Goal: Book appointment/travel/reservation

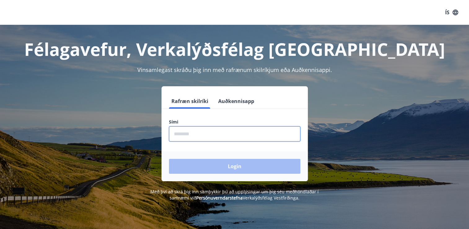
click at [191, 132] on input "phone" at bounding box center [234, 133] width 131 height 15
type input "********"
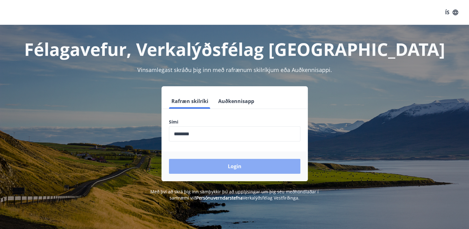
click at [190, 168] on button "Login" at bounding box center [234, 166] width 131 height 15
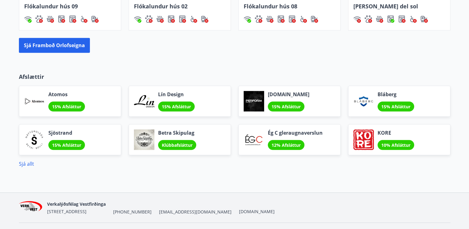
scroll to position [520, 0]
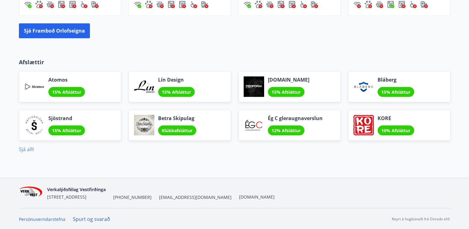
click at [27, 150] on link "Sjá allt" at bounding box center [26, 149] width 15 height 7
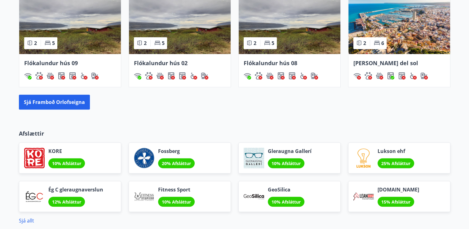
scroll to position [444, 0]
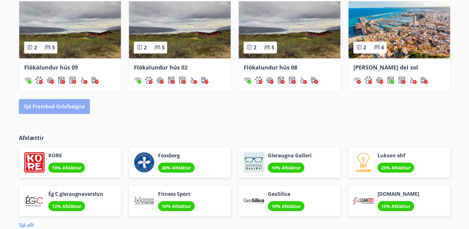
click at [76, 100] on button "Sjá framboð orlofseigna" at bounding box center [54, 106] width 71 height 15
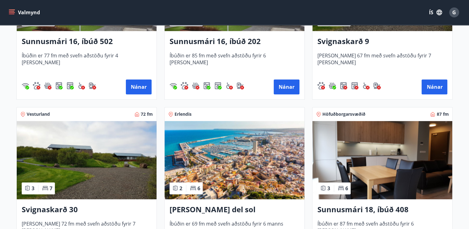
scroll to position [372, 0]
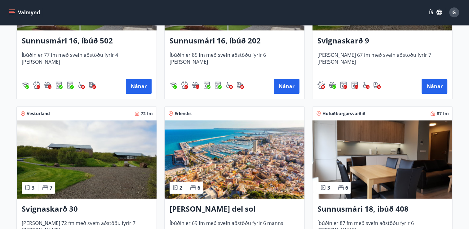
click at [355, 39] on h3 "Svignaskarð 9" at bounding box center [383, 40] width 130 height 11
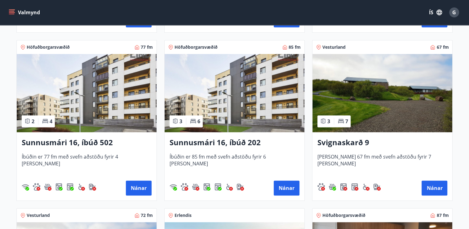
scroll to position [285, 0]
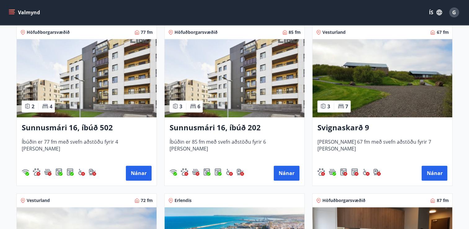
click at [376, 121] on div "Svignaskarð 9 [PERSON_NAME] 67 fm með svefn aðstöðu fyrir 7 [PERSON_NAME] Nánar" at bounding box center [383, 151] width 140 height 68
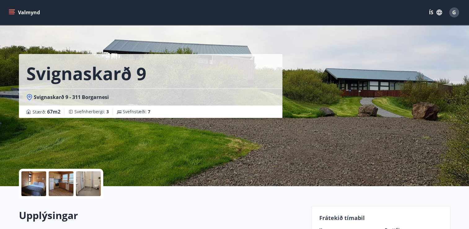
click at [31, 176] on div at bounding box center [33, 183] width 25 height 25
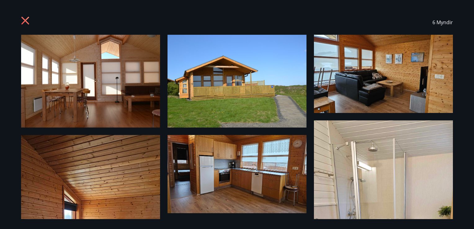
click at [5, 89] on div "6 Myndir" at bounding box center [237, 114] width 474 height 229
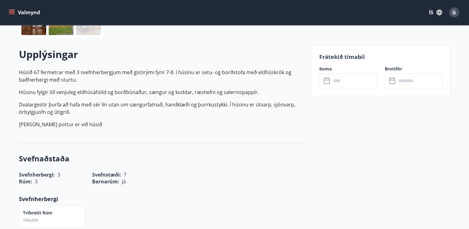
scroll to position [161, 0]
click at [100, 180] on span "[DEMOGRAPHIC_DATA] :" at bounding box center [105, 181] width 27 height 7
click at [76, 162] on h3 "Svefnaðstaða" at bounding box center [161, 158] width 285 height 11
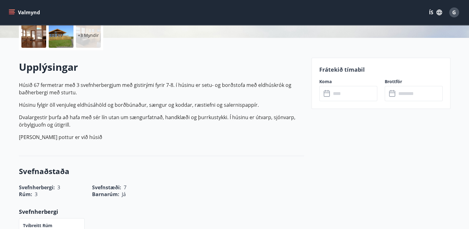
scroll to position [149, 0]
click at [337, 92] on input "text" at bounding box center [354, 92] width 46 height 15
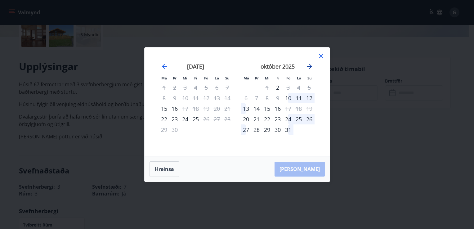
click at [309, 67] on icon "Move forward to switch to the next month." at bounding box center [309, 66] width 7 height 7
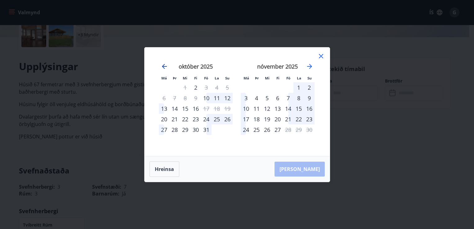
click at [163, 64] on icon "Move backward to switch to the previous month." at bounding box center [164, 66] width 7 height 7
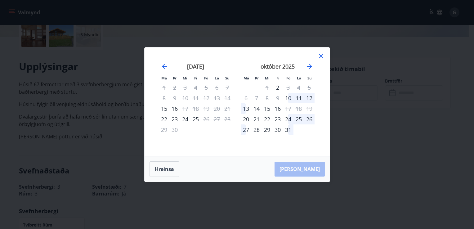
click at [366, 121] on div "Má Þr Mi Fi Fö La Su Má Þr Mi Fi Fö La Su [DATE] 1 2 3 4 5 6 7 8 9 10 11 12 13 …" at bounding box center [237, 114] width 474 height 229
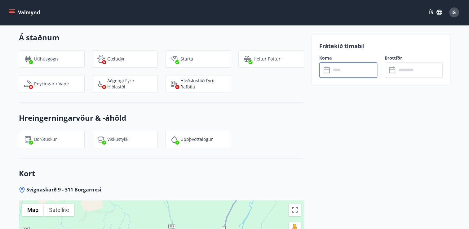
scroll to position [672, 0]
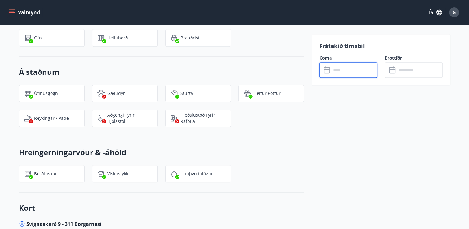
click at [349, 77] on input "text" at bounding box center [354, 69] width 46 height 15
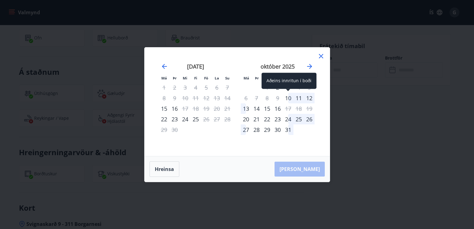
click at [291, 100] on div "10" at bounding box center [288, 98] width 11 height 11
click at [290, 99] on div "10" at bounding box center [288, 98] width 11 height 11
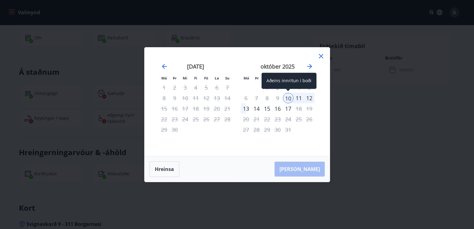
click at [287, 97] on div "10" at bounding box center [288, 98] width 11 height 11
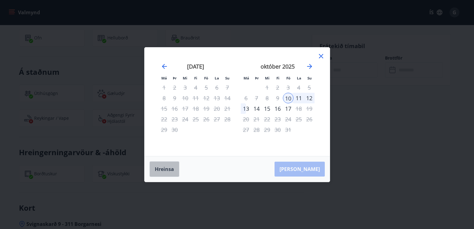
click at [163, 171] on button "Hreinsa" at bounding box center [164, 169] width 30 height 16
click at [287, 119] on div "24" at bounding box center [288, 119] width 11 height 11
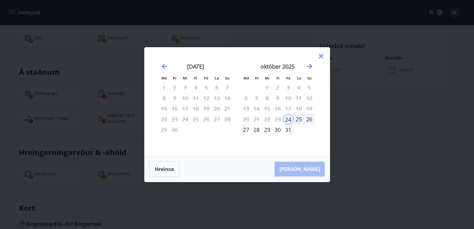
click at [309, 118] on div "26" at bounding box center [309, 119] width 11 height 11
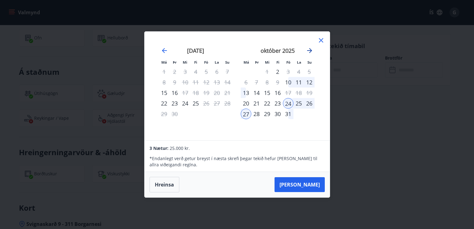
click at [310, 52] on icon "Move forward to switch to the next month." at bounding box center [309, 50] width 5 height 5
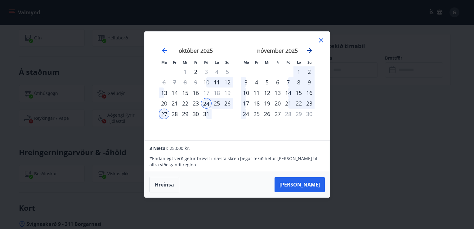
click at [310, 52] on icon "Move forward to switch to the next month." at bounding box center [309, 50] width 5 height 5
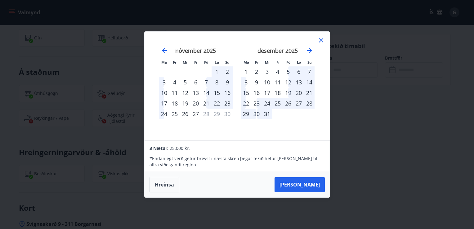
click at [323, 40] on icon at bounding box center [320, 40] width 7 height 7
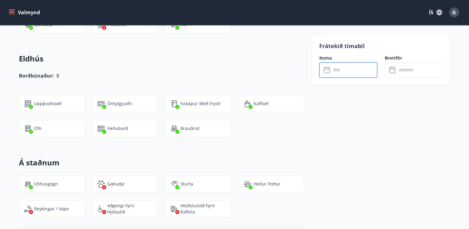
scroll to position [0, 0]
